Goal: Check status: Check status

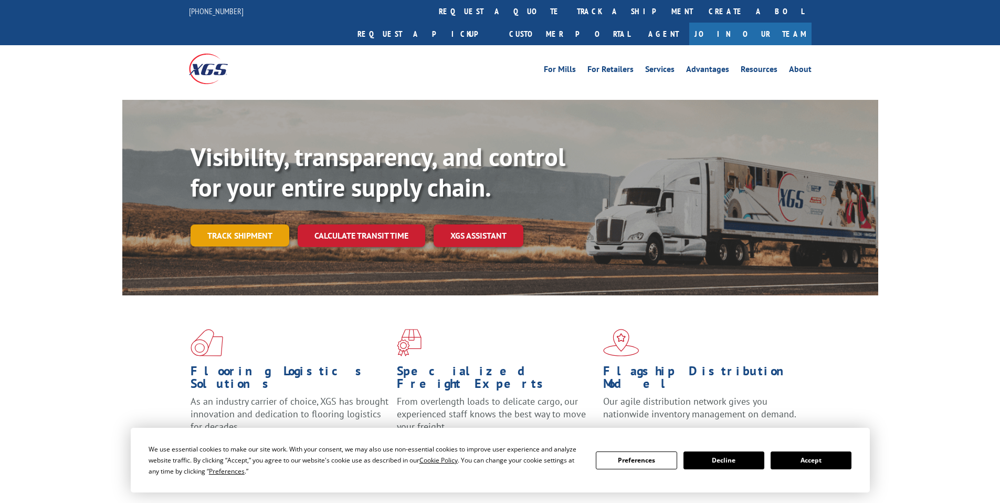
click at [228, 224] on link "Track shipment" at bounding box center [240, 235] width 99 height 22
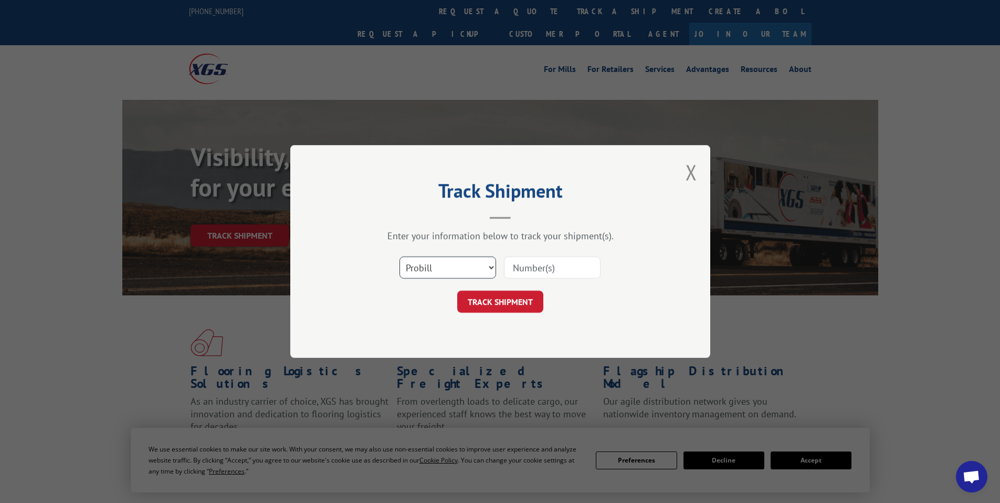
click at [447, 274] on select "Select category... Probill BOL PO" at bounding box center [448, 267] width 97 height 22
select select "bol"
click at [400, 256] on select "Select category... Probill BOL PO" at bounding box center [448, 267] width 97 height 22
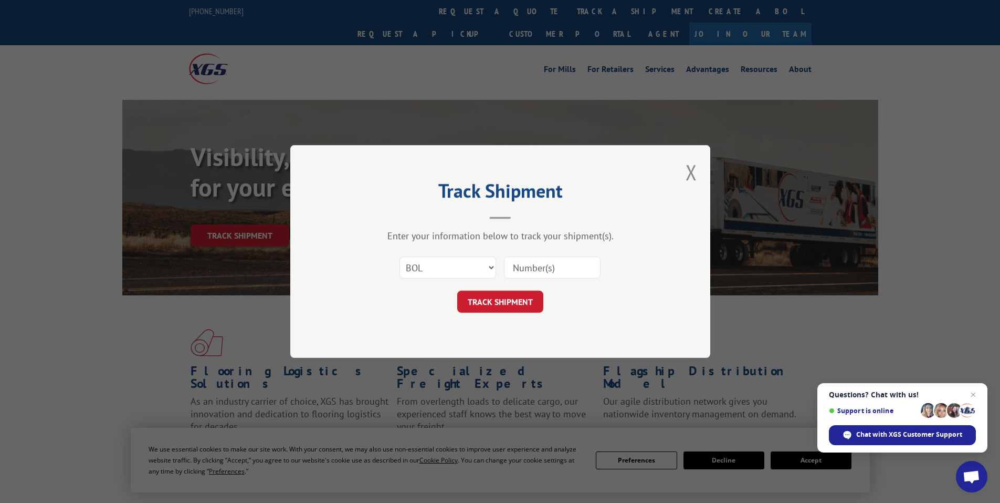
click at [532, 263] on input at bounding box center [552, 267] width 97 height 22
paste input "5596768"
type input "5596768"
click at [509, 290] on form "Select category... Probill BOL PO 5596768 TRACK SHIPMENT" at bounding box center [500, 281] width 315 height 62
click at [503, 296] on button "TRACK SHIPMENT" at bounding box center [500, 301] width 86 height 22
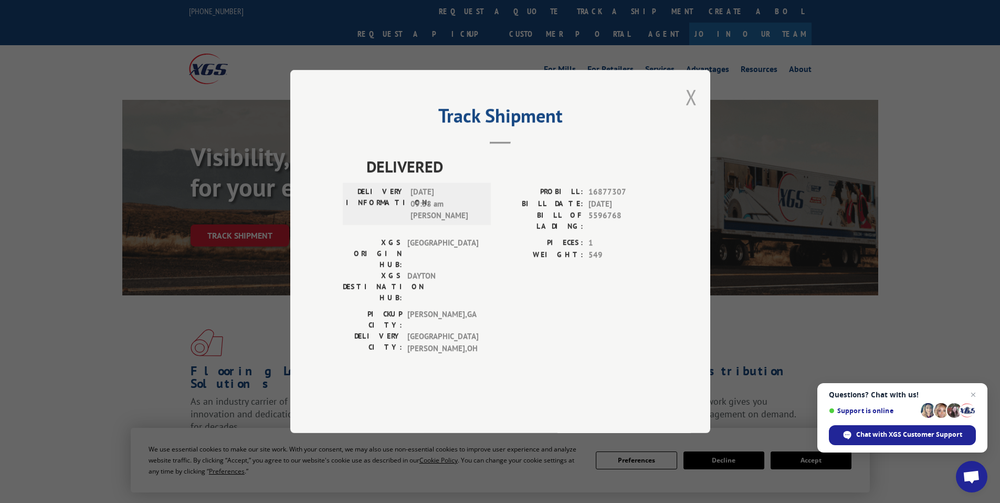
click at [695, 111] on button "Close modal" at bounding box center [692, 97] width 12 height 28
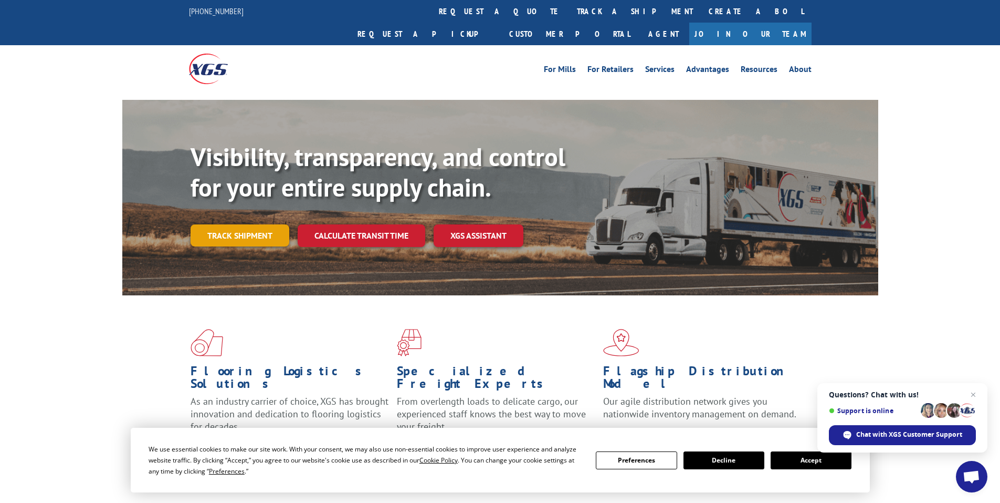
click at [237, 224] on link "Track shipment" at bounding box center [240, 235] width 99 height 22
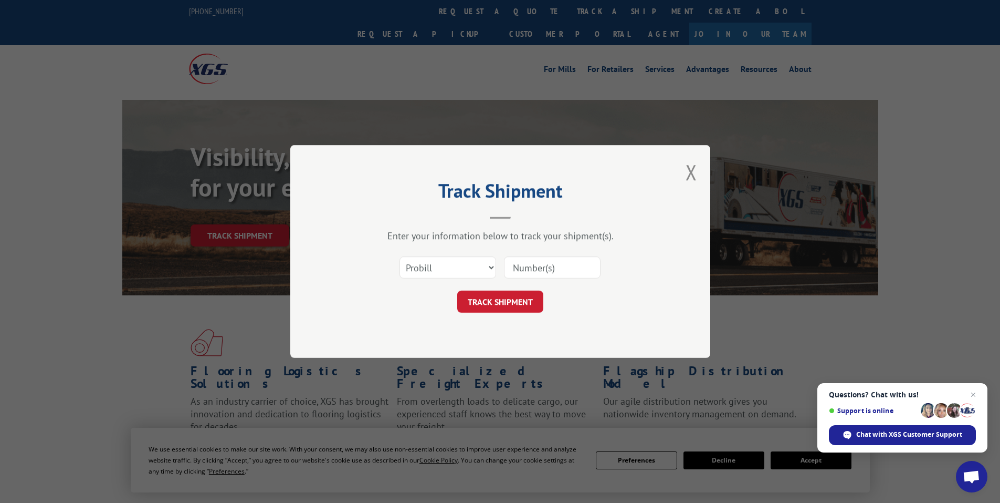
click at [546, 266] on input at bounding box center [552, 267] width 97 height 22
paste input "5596768"
type input "5596768"
click at [492, 299] on button "TRACK SHIPMENT" at bounding box center [500, 301] width 86 height 22
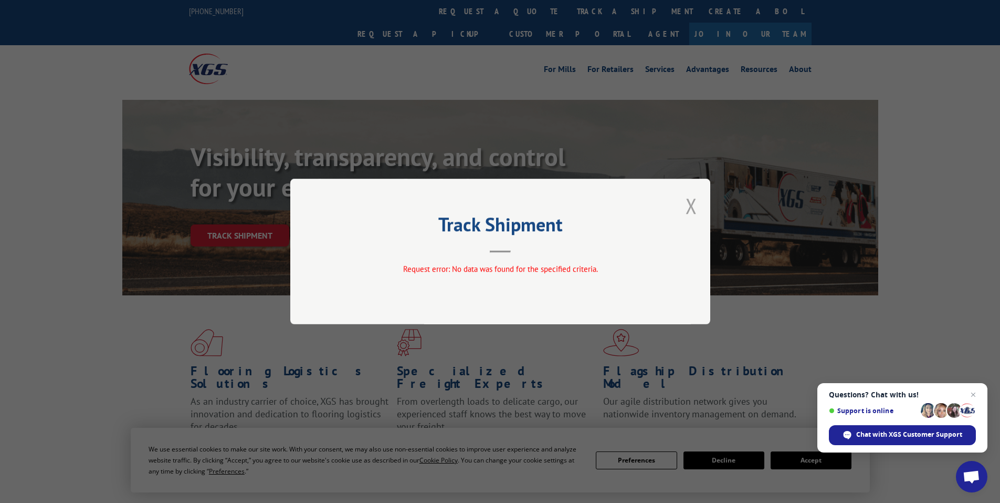
click at [693, 210] on button "Close modal" at bounding box center [692, 206] width 12 height 28
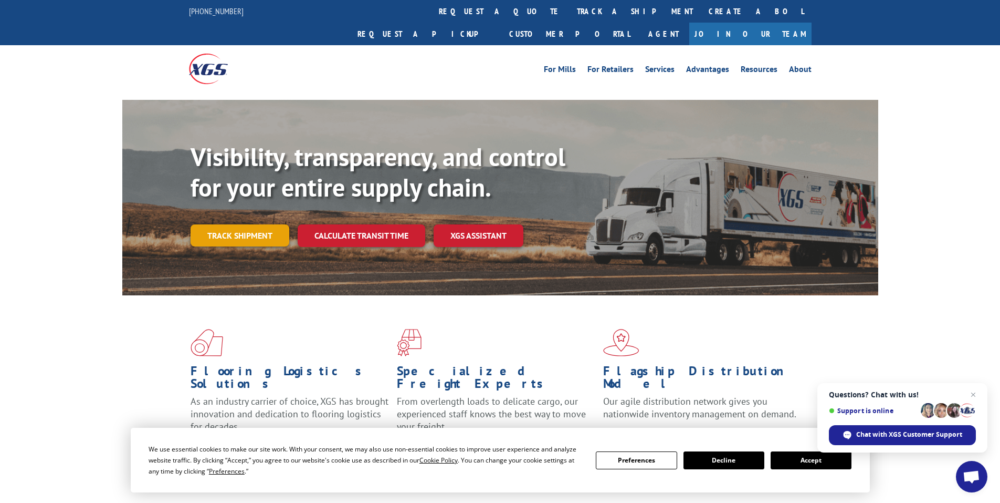
click at [250, 224] on link "Track shipment" at bounding box center [240, 235] width 99 height 22
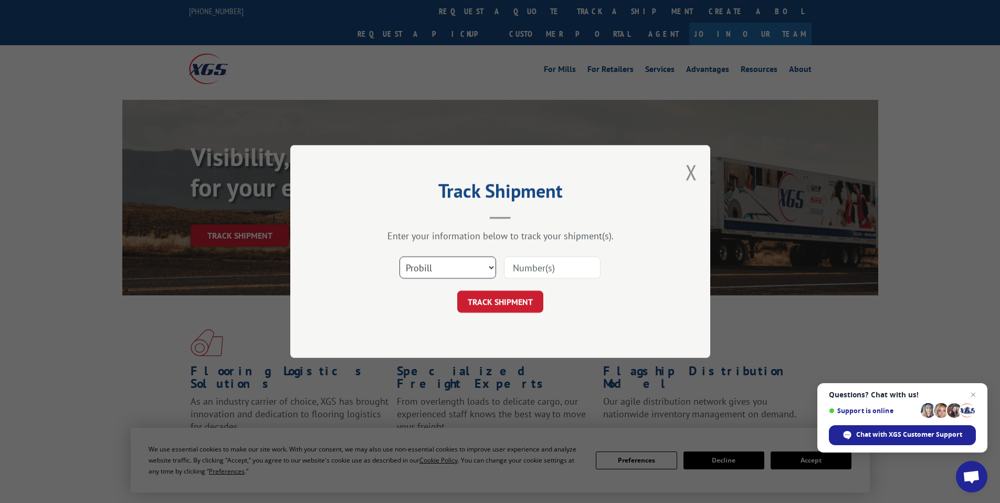
click at [454, 265] on select "Select category... Probill BOL PO" at bounding box center [448, 267] width 97 height 22
select select "po"
click at [400, 256] on select "Select category... Probill BOL PO" at bounding box center [448, 267] width 97 height 22
click at [535, 270] on input at bounding box center [552, 267] width 97 height 22
click at [549, 266] on input "tl00" at bounding box center [552, 267] width 97 height 22
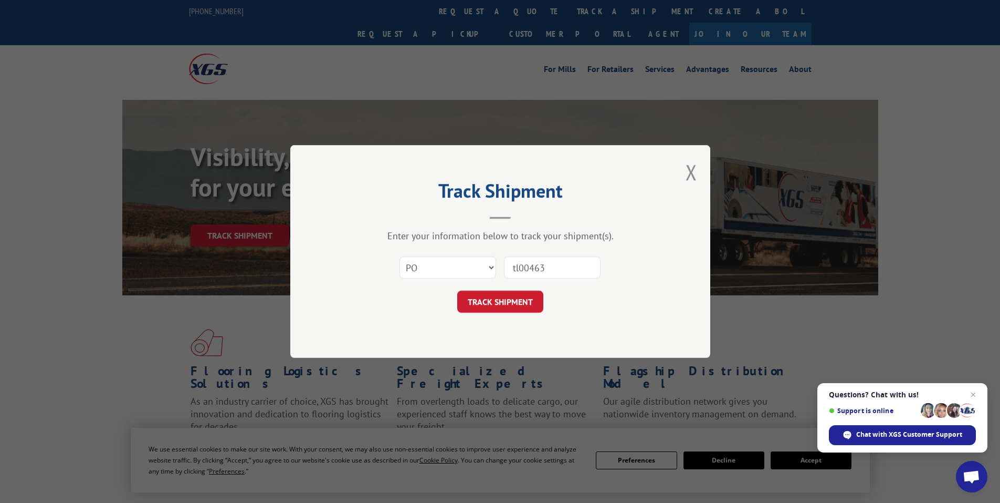
type input "tl004636"
click button "TRACK SHIPMENT" at bounding box center [500, 301] width 86 height 22
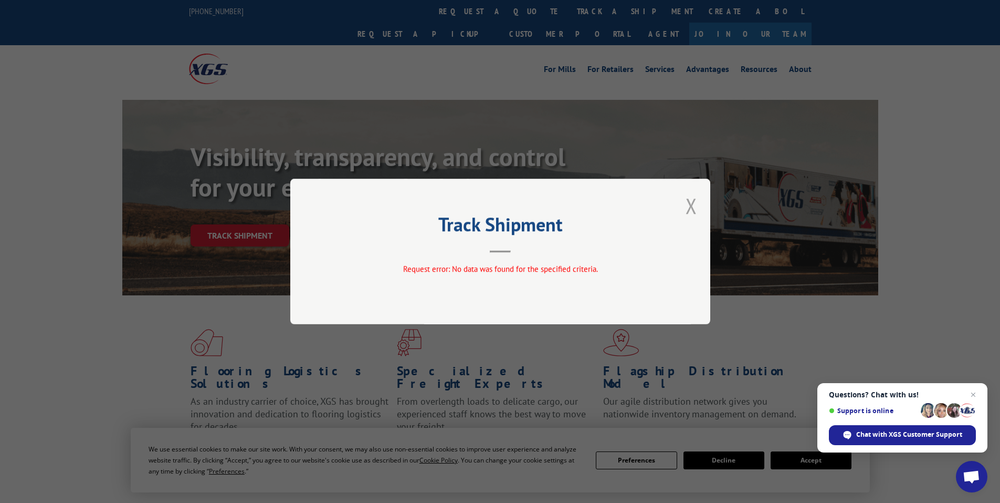
click at [692, 209] on button "Close modal" at bounding box center [692, 206] width 12 height 28
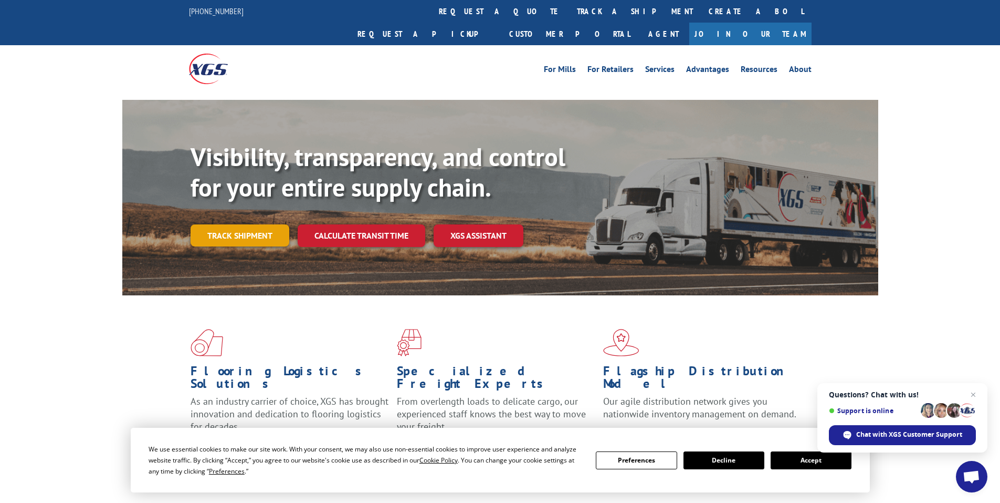
click at [245, 224] on link "Track shipment" at bounding box center [240, 235] width 99 height 22
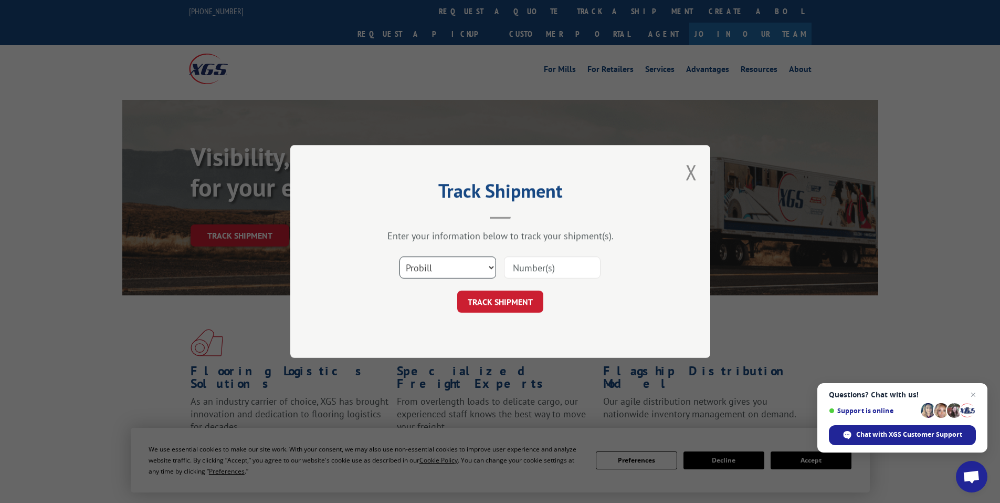
click at [466, 268] on select "Select category... Probill BOL PO" at bounding box center [448, 267] width 97 height 22
select select "bol"
click at [400, 256] on select "Select category... Probill BOL PO" at bounding box center [448, 267] width 97 height 22
click at [537, 268] on input at bounding box center [552, 267] width 97 height 22
paste input "5596768"
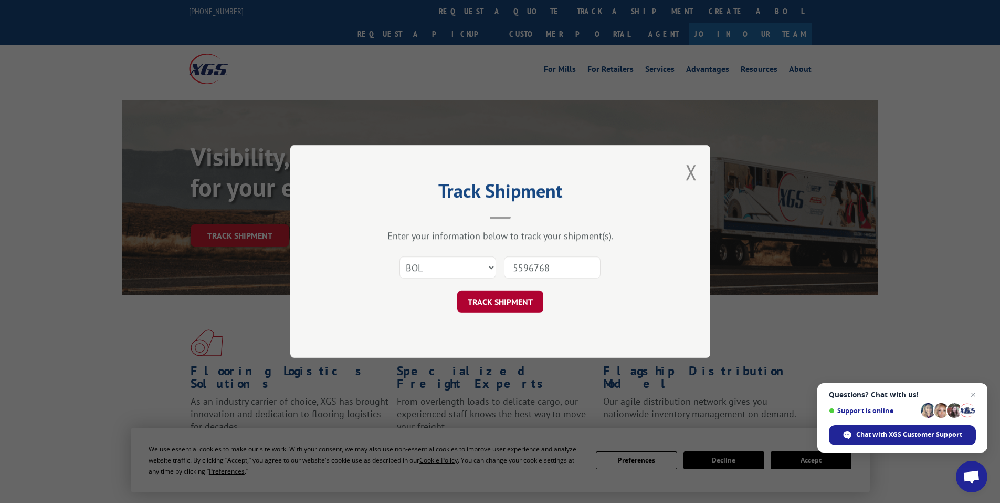
type input "5596768"
click at [494, 304] on button "TRACK SHIPMENT" at bounding box center [500, 301] width 86 height 22
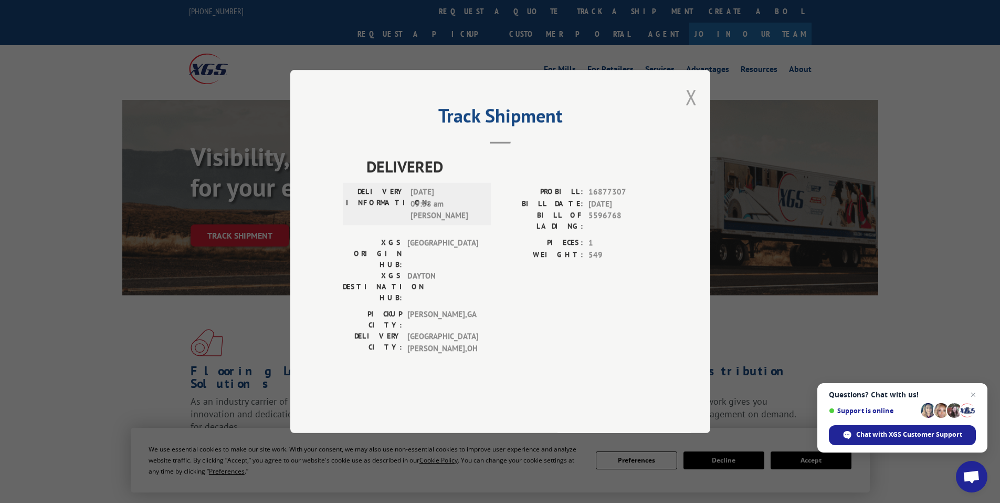
click at [695, 111] on button "Close modal" at bounding box center [692, 97] width 12 height 28
